Goal: Obtain resource: Download file/media

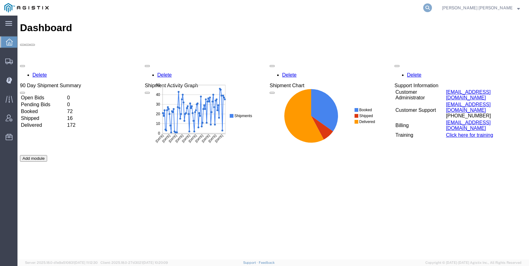
click at [432, 8] on icon at bounding box center [427, 7] width 9 height 9
click at [423, 9] on input "search" at bounding box center [328, 7] width 190 height 15
paste input "56611379"
type input "56611379"
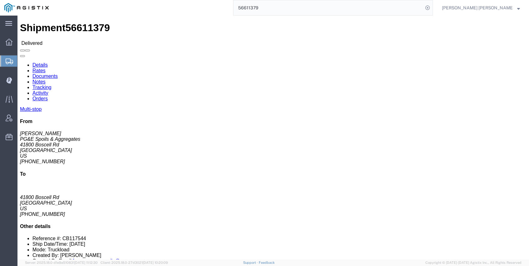
click link "Documents"
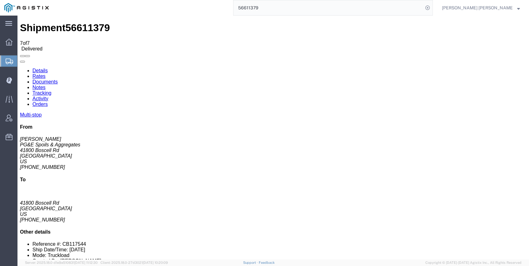
checkbox input "true"
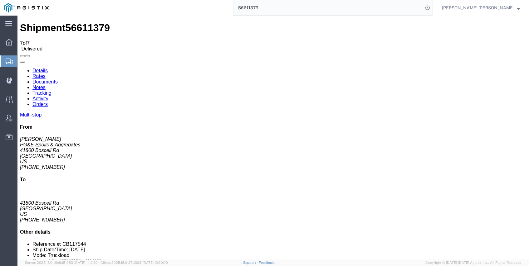
checkbox input "true"
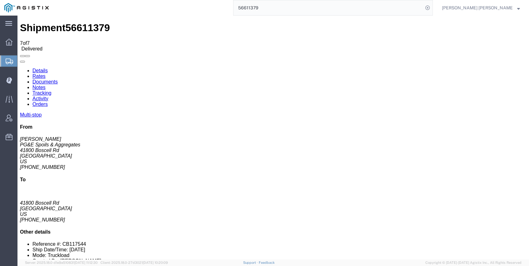
checkbox input "true"
